Goal: Information Seeking & Learning: Find specific fact

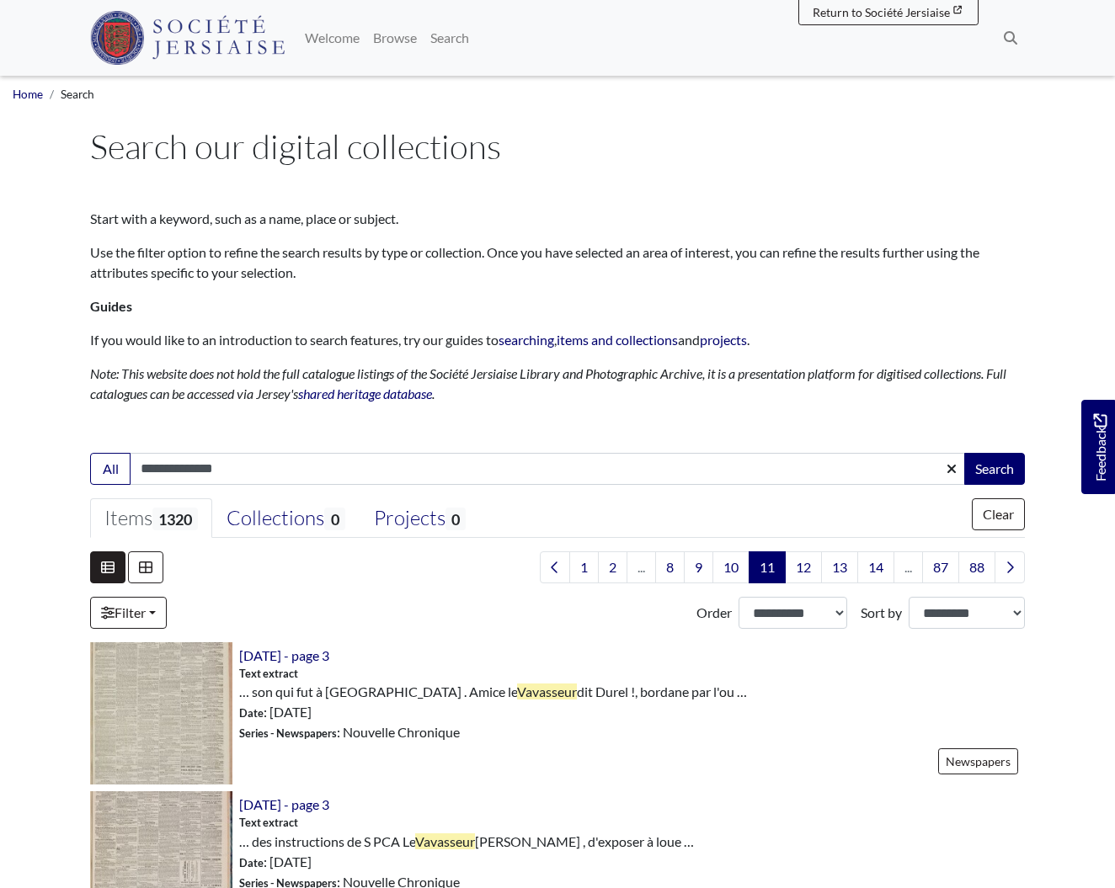
scroll to position [2175, 0]
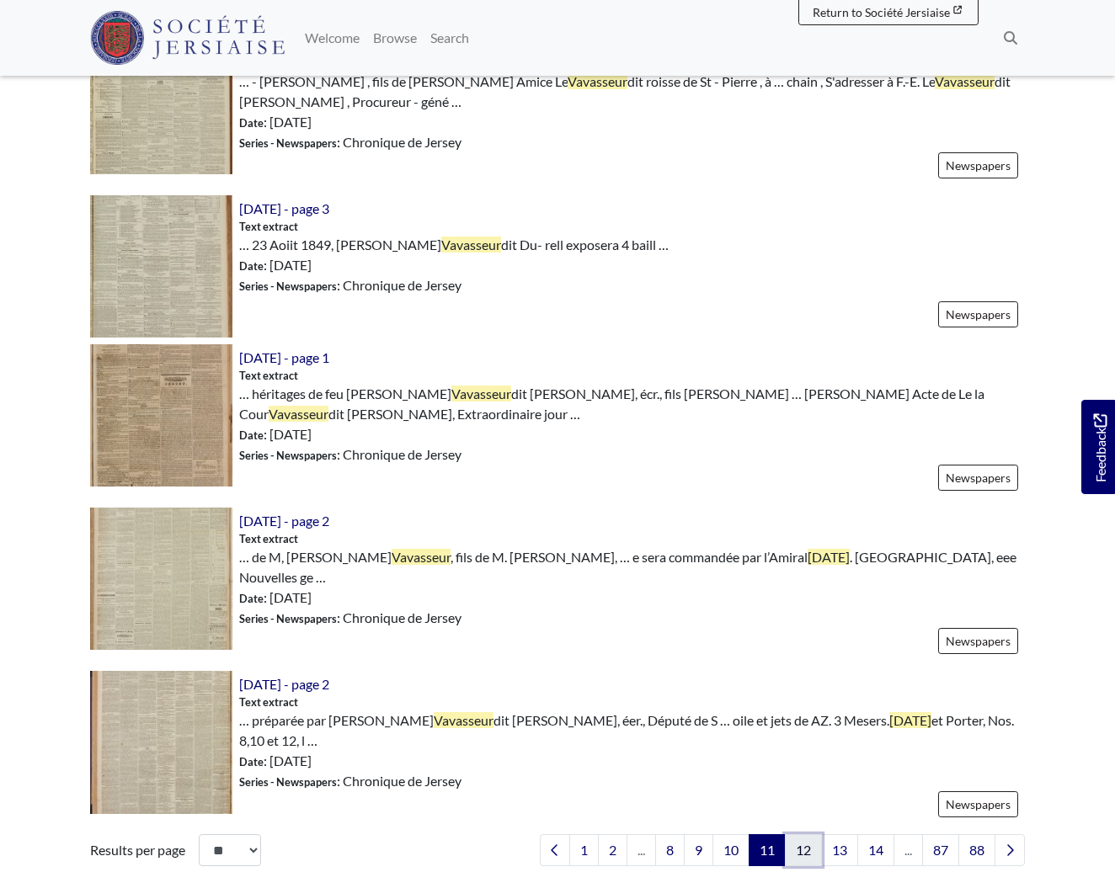
click at [796, 837] on link "12" at bounding box center [803, 850] width 37 height 32
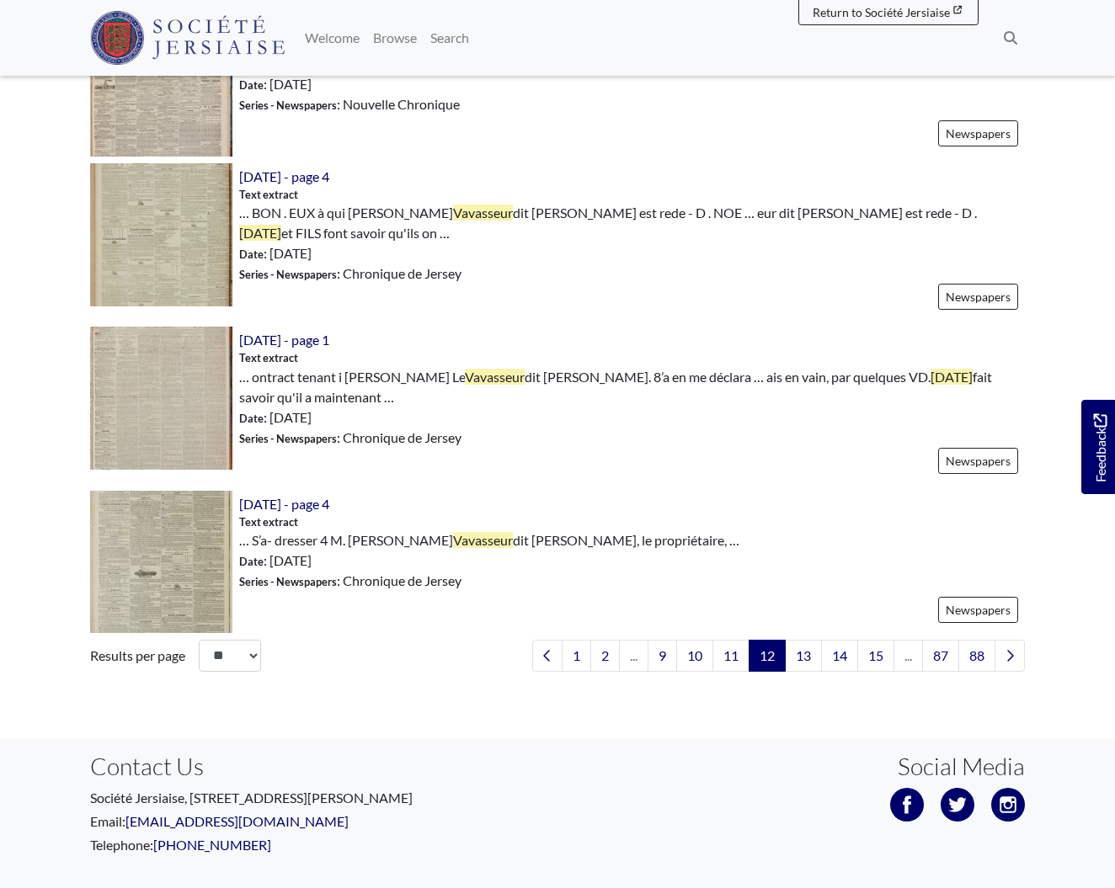
scroll to position [2377, 0]
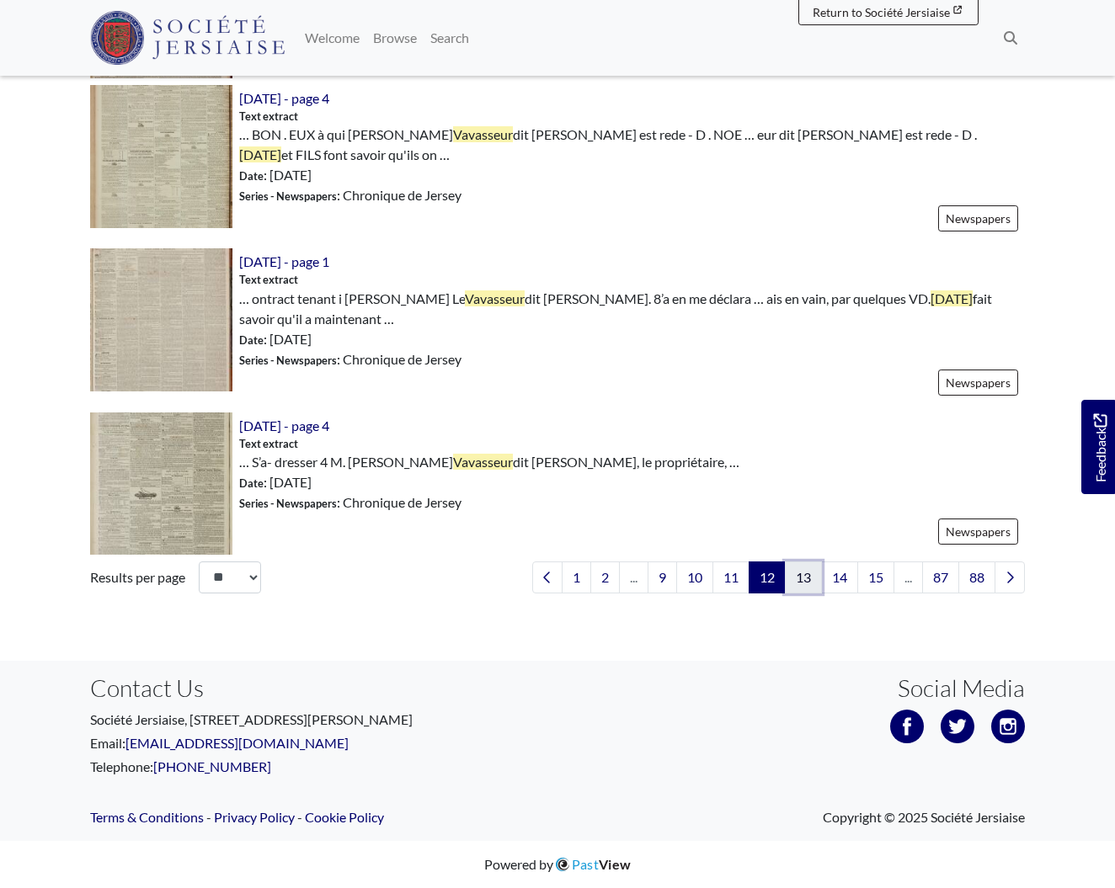
click at [796, 577] on link "13" at bounding box center [803, 578] width 37 height 32
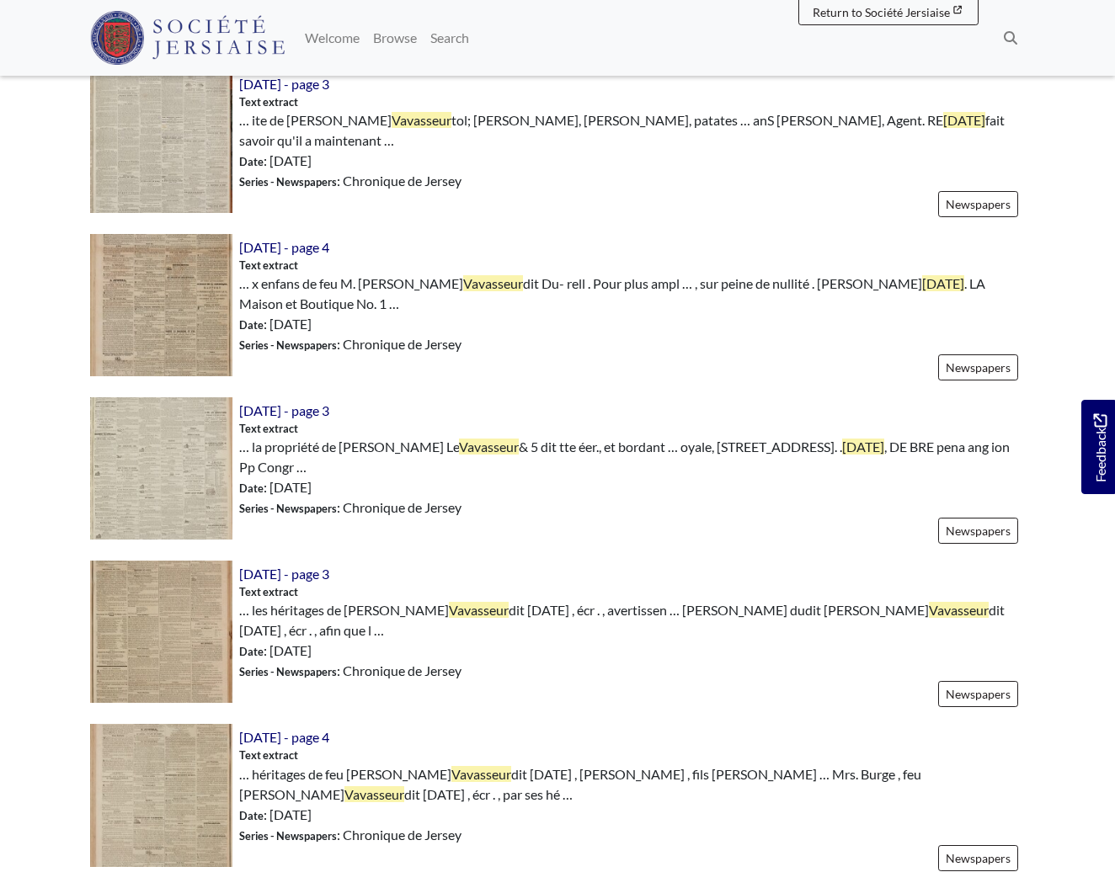
scroll to position [1044, 0]
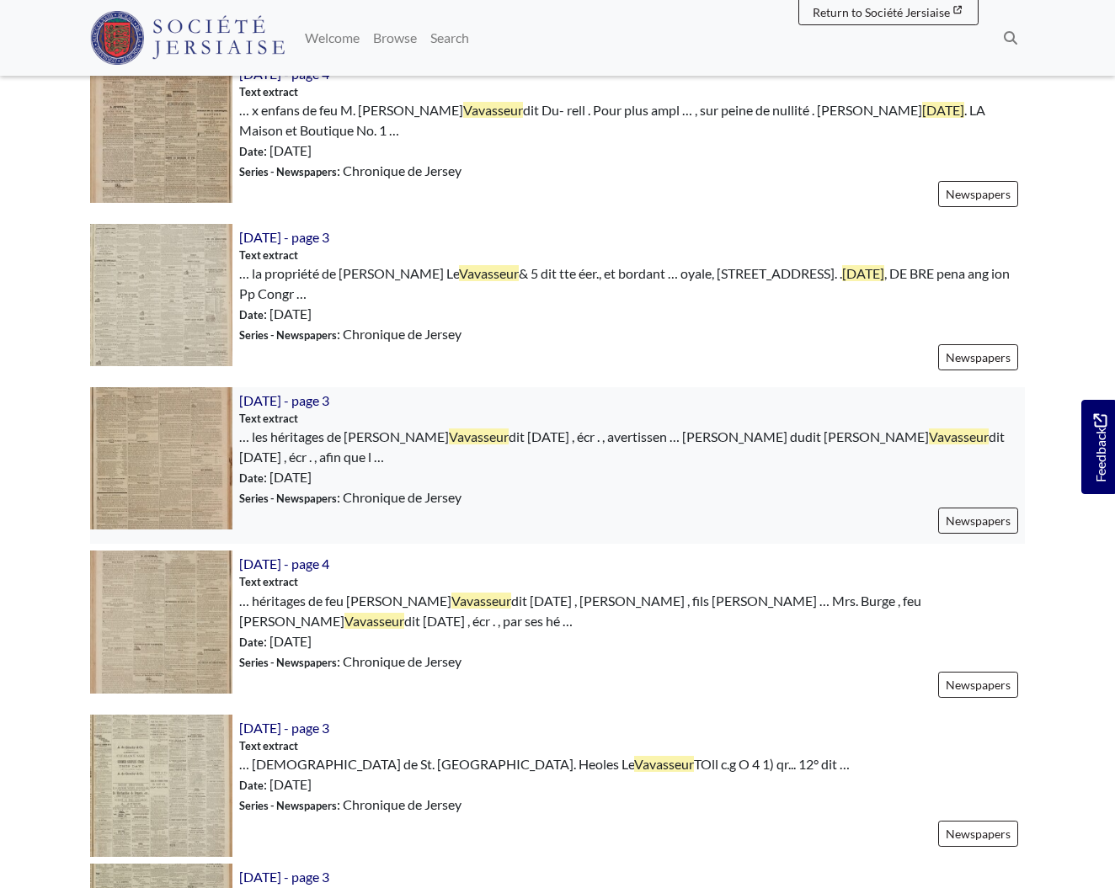
click at [163, 449] on img at bounding box center [161, 458] width 142 height 142
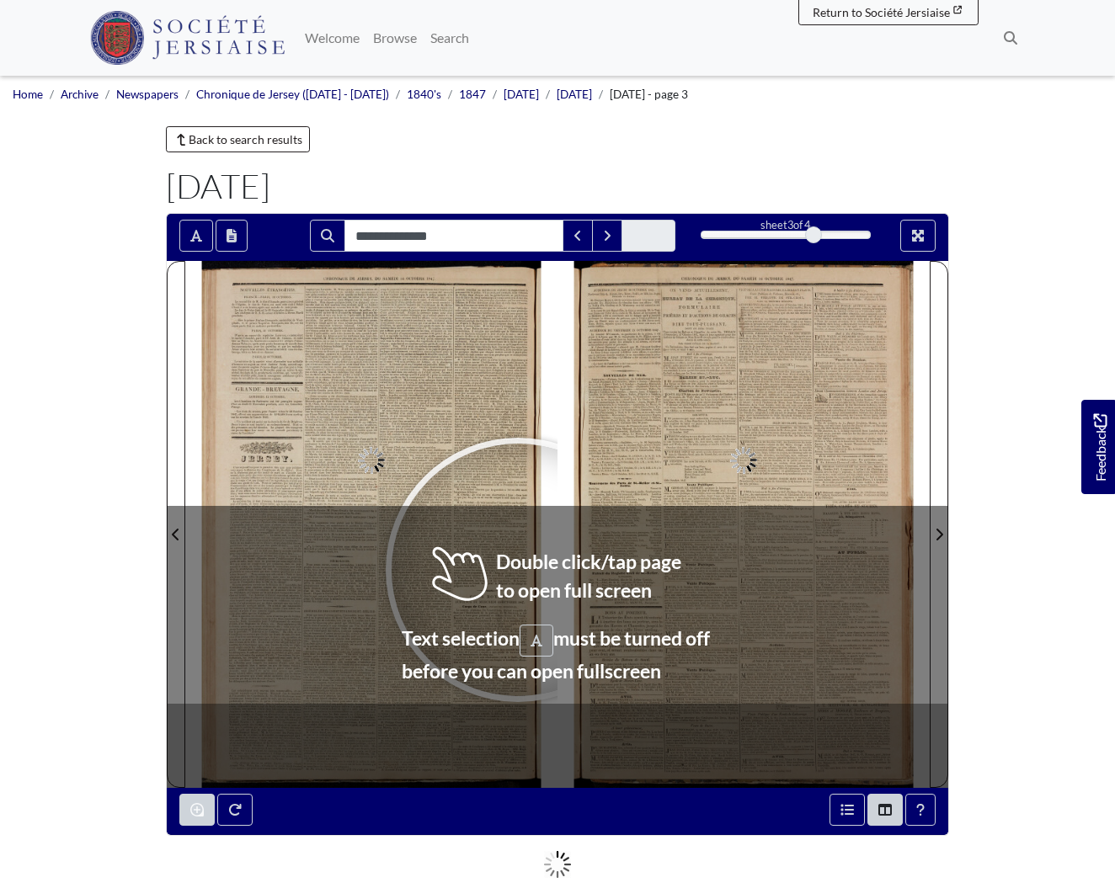
click at [518, 570] on div at bounding box center [517, 570] width 253 height 253
